Goal: Information Seeking & Learning: Learn about a topic

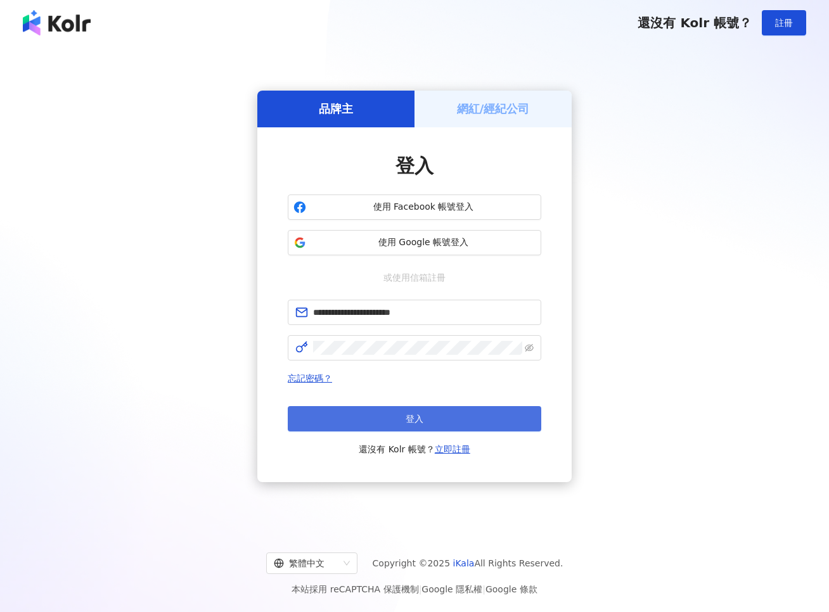
click at [463, 415] on button "登入" at bounding box center [415, 418] width 254 height 25
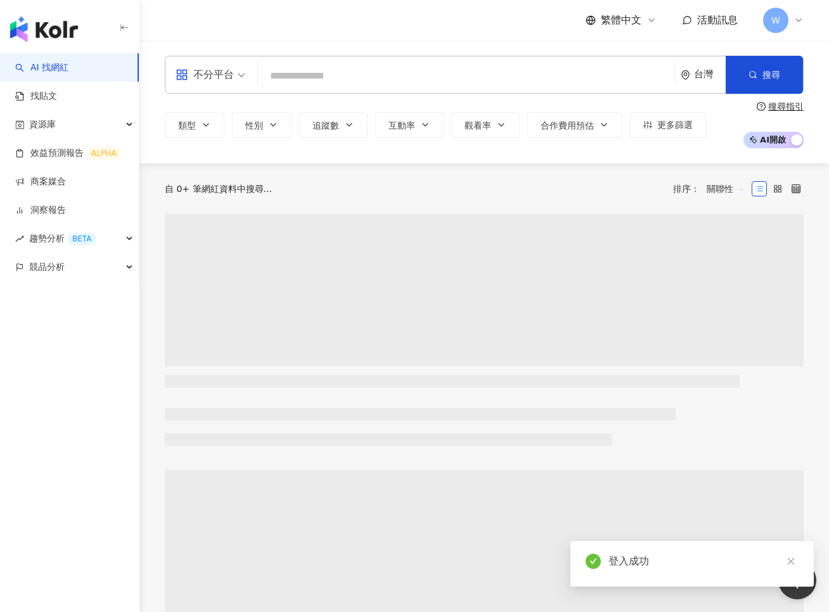
click at [231, 72] on div "不分平台" at bounding box center [205, 75] width 58 height 20
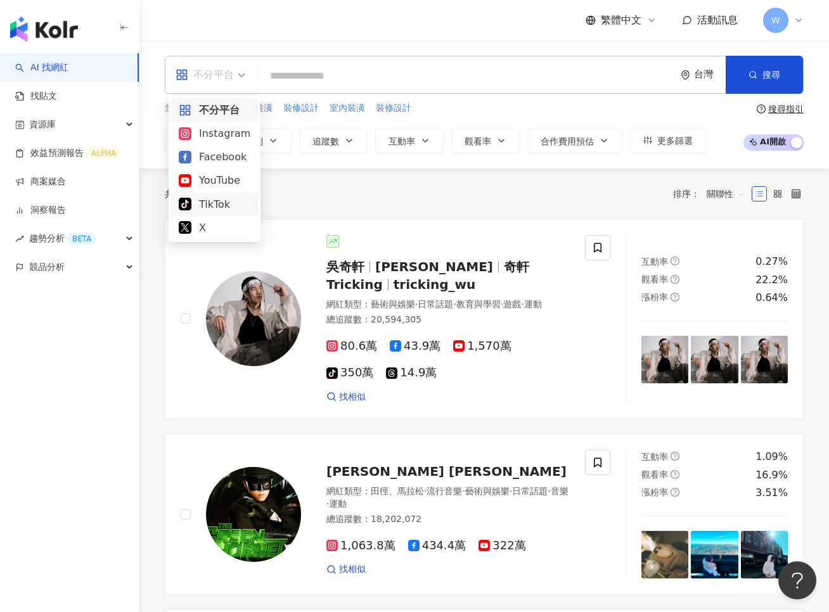
click at [311, 200] on div "共 10,000+ 筆 排序： 關聯性" at bounding box center [484, 194] width 639 height 20
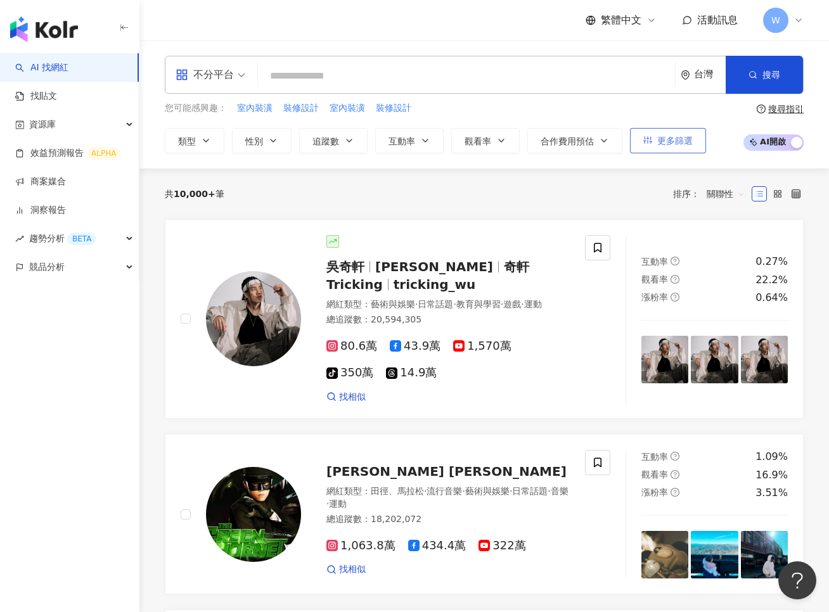
click at [656, 145] on button "更多篩選" at bounding box center [668, 140] width 76 height 25
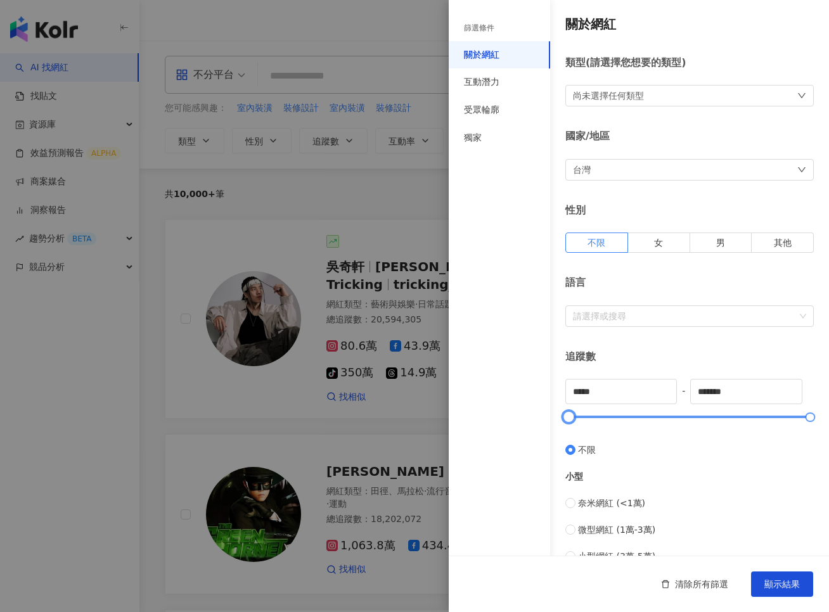
click at [584, 418] on div at bounding box center [689, 417] width 241 height 8
type input "*"
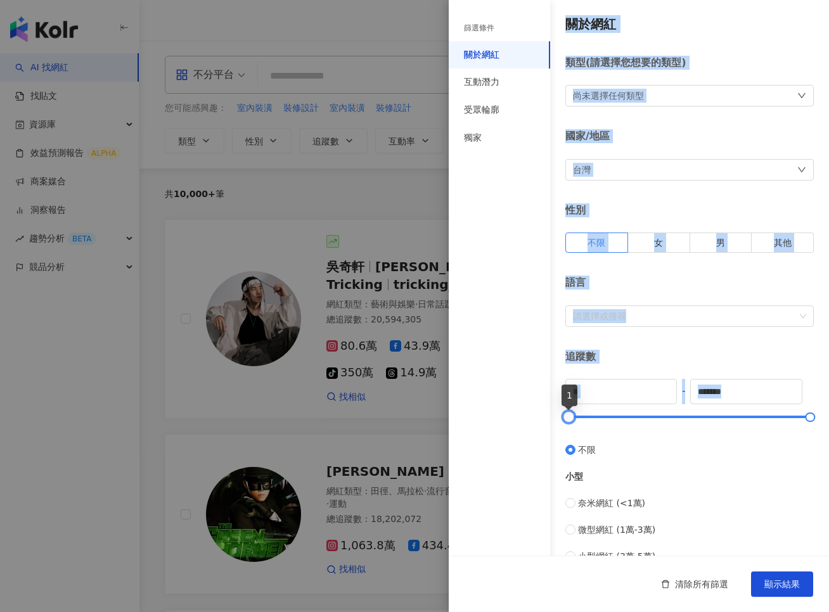
drag, startPoint x: 584, startPoint y: 418, endPoint x: 534, endPoint y: 418, distance: 49.4
click at [534, 418] on div "篩選條件 關於網紅 互動潛力 受眾輪廓 獨家 關於網紅 類型 ( 請選擇您想要的類型 ) 尚未選擇任何類型 國家/地區 台灣 性別 不限 女 男 其他 語言 …" at bounding box center [639, 478] width 380 height 957
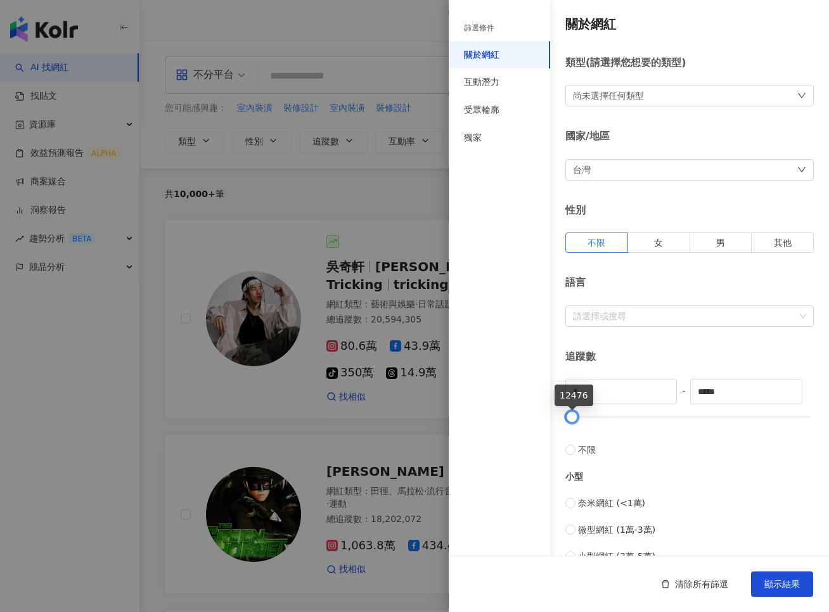
drag, startPoint x: 806, startPoint y: 418, endPoint x: 567, endPoint y: 424, distance: 238.4
click at [569, 421] on div at bounding box center [572, 417] width 7 height 7
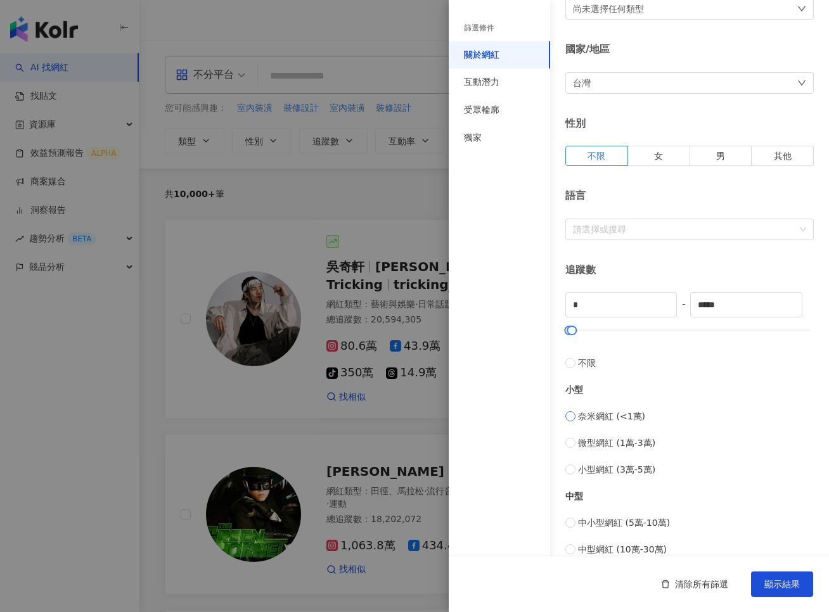
click at [586, 417] on span "奈米網紅 (<1萬)" at bounding box center [611, 416] width 67 height 14
type input "****"
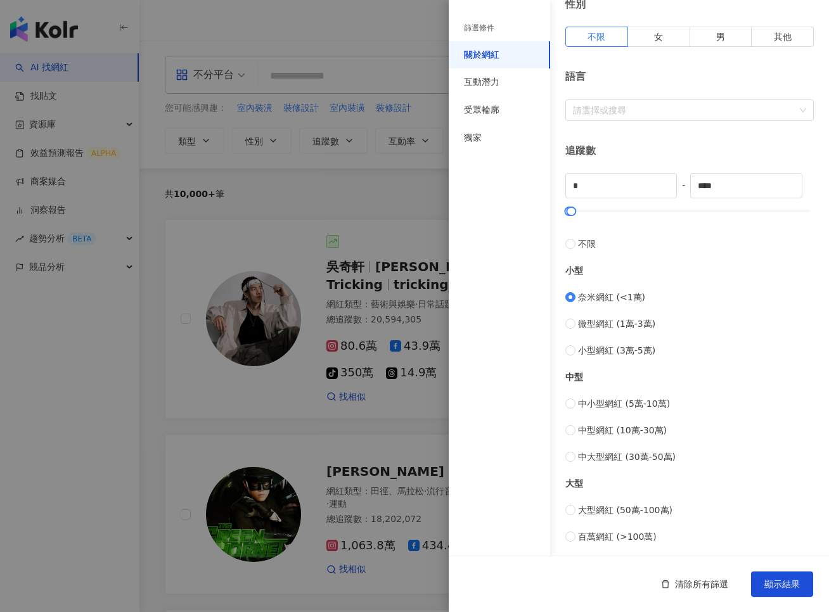
scroll to position [210, 0]
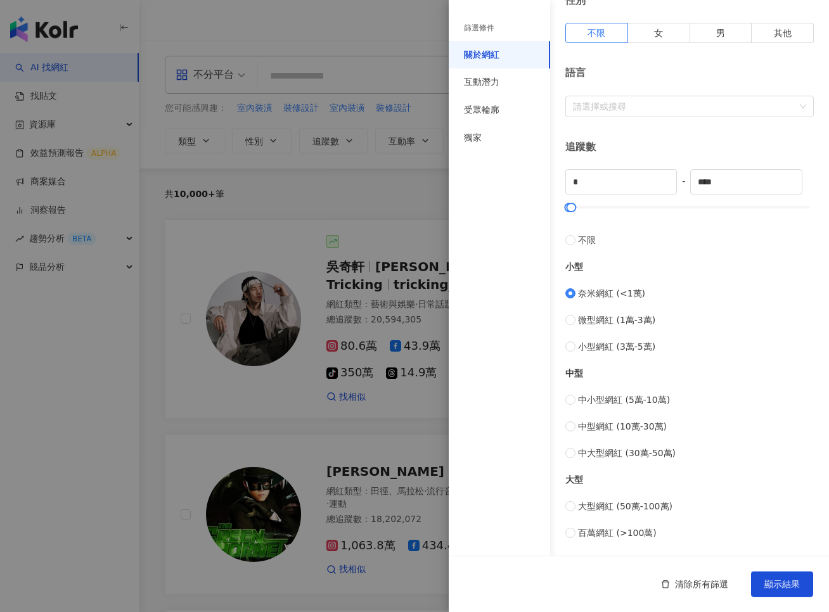
type input "*****"
type input "*"
type input "****"
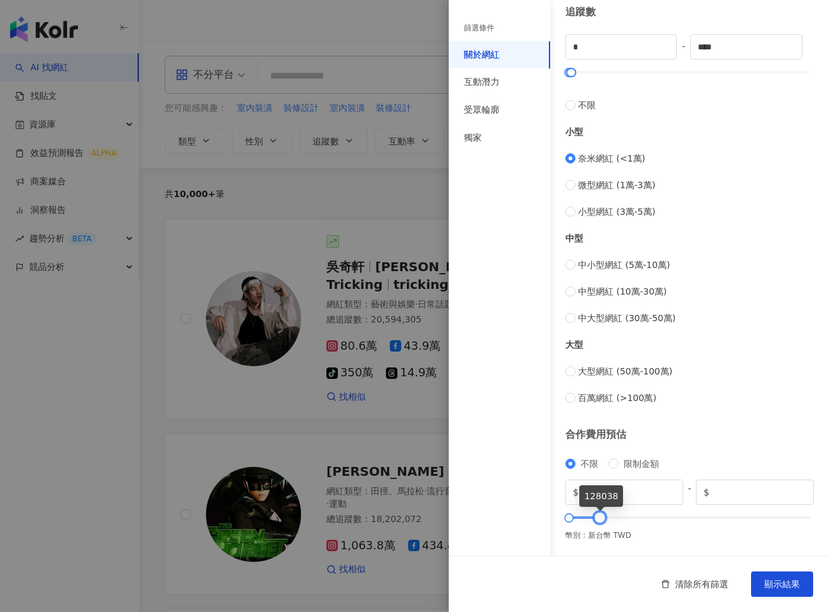
drag, startPoint x: 812, startPoint y: 518, endPoint x: 602, endPoint y: 517, distance: 210.4
click at [602, 517] on div at bounding box center [599, 518] width 7 height 7
type input "*****"
drag, startPoint x: 596, startPoint y: 517, endPoint x: 577, endPoint y: 517, distance: 19.6
click at [577, 517] on div at bounding box center [580, 518] width 7 height 7
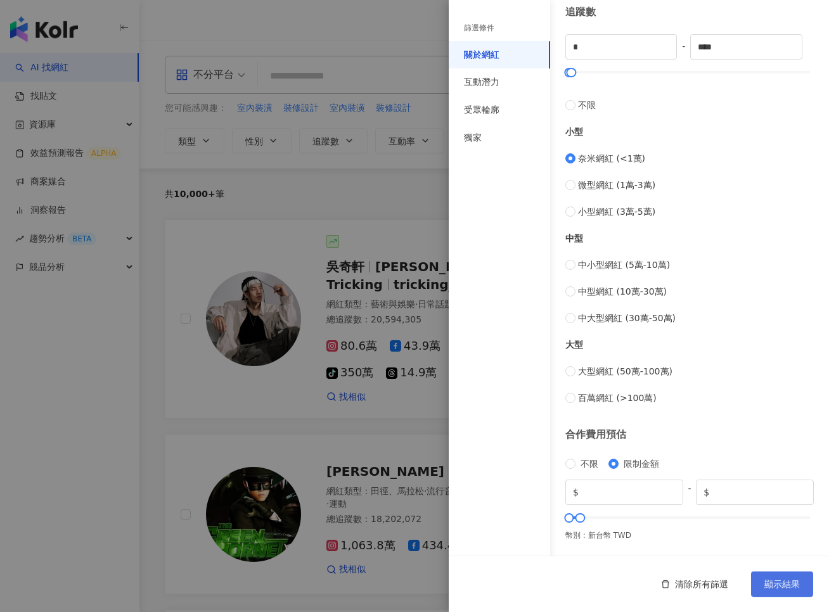
click at [781, 583] on span "顯示結果" at bounding box center [781, 584] width 35 height 10
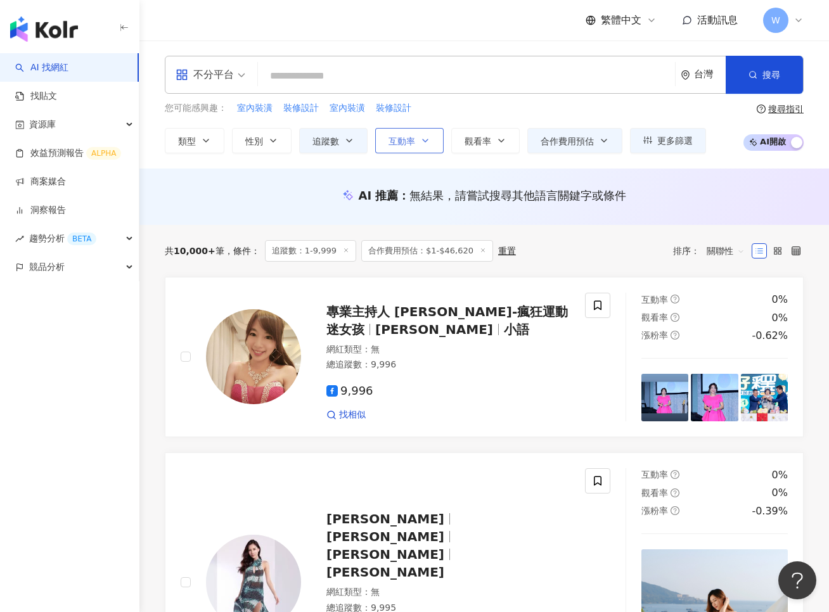
click at [420, 145] on icon "button" at bounding box center [425, 141] width 10 height 10
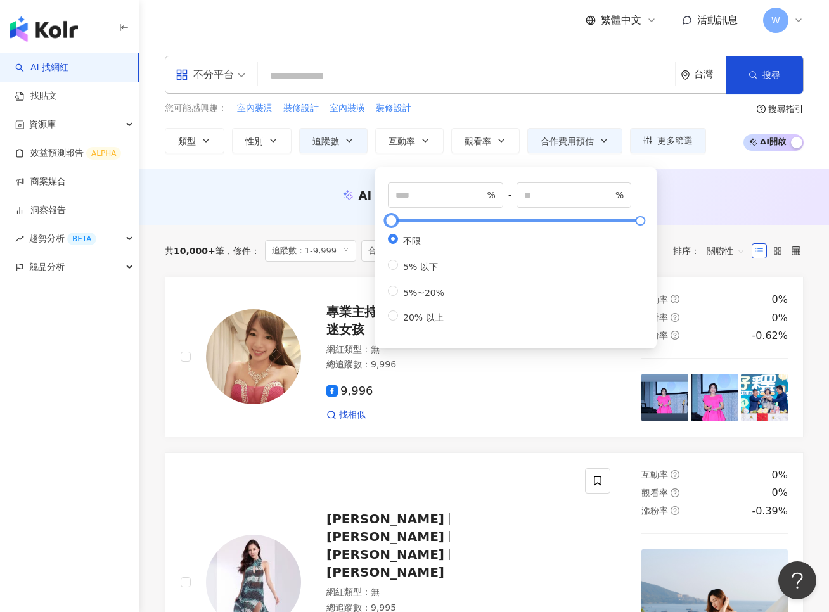
type input "****"
type input "*****"
click at [486, 224] on div at bounding box center [516, 221] width 249 height 8
type input "*"
drag, startPoint x: 437, startPoint y: 222, endPoint x: 383, endPoint y: 221, distance: 53.9
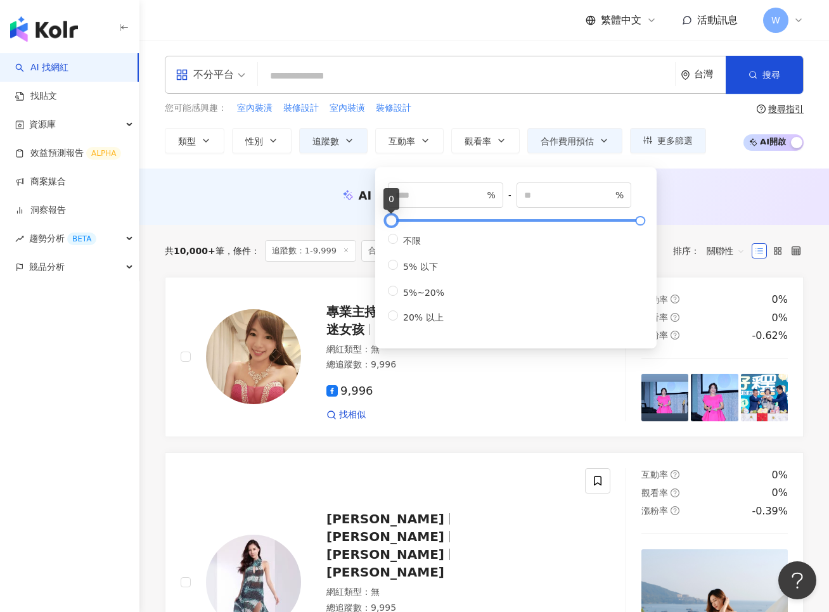
click at [388, 221] on div at bounding box center [391, 220] width 7 height 7
click at [403, 270] on span "5% 以下" at bounding box center [420, 267] width 45 height 10
type input "*"
click at [406, 278] on div "不限 5% 以下 5%~20% 20% 以上" at bounding box center [421, 279] width 67 height 90
click at [413, 304] on div "不限 5% 以下 5%~20% 20% 以上" at bounding box center [421, 279] width 67 height 90
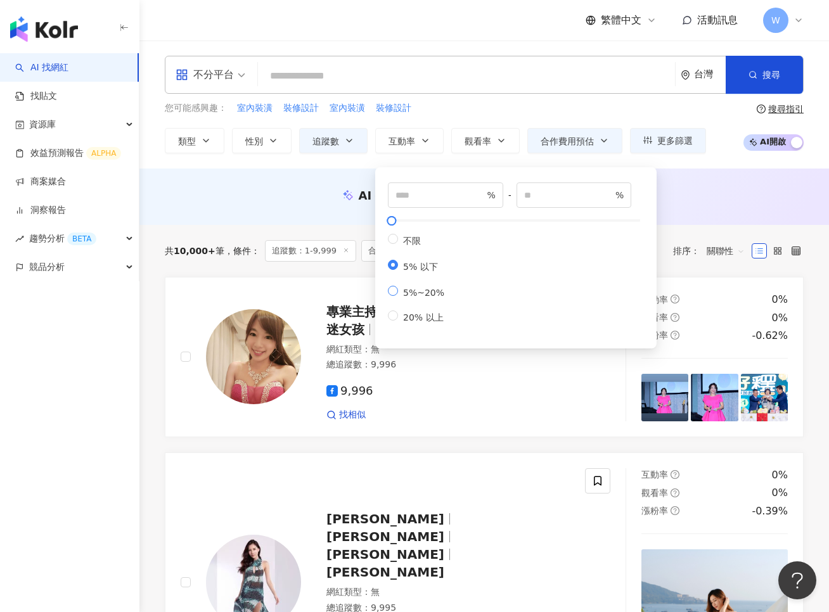
click at [413, 298] on span "5%~20%" at bounding box center [423, 293] width 51 height 10
type input "*"
type input "**"
click at [696, 206] on div "AI 推薦 ： 無結果，請嘗試搜尋其他語言關鍵字或條件" at bounding box center [484, 199] width 690 height 23
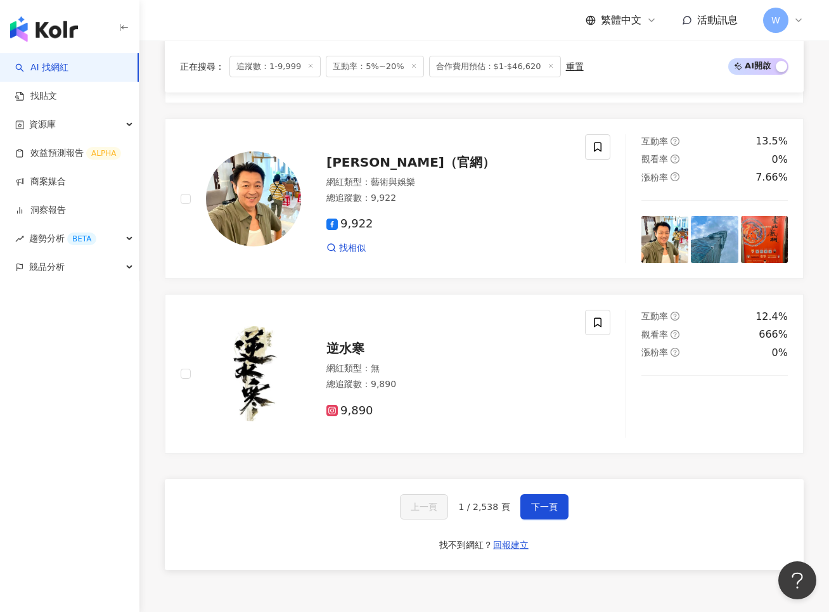
scroll to position [2042, 0]
